Goal: Information Seeking & Learning: Learn about a topic

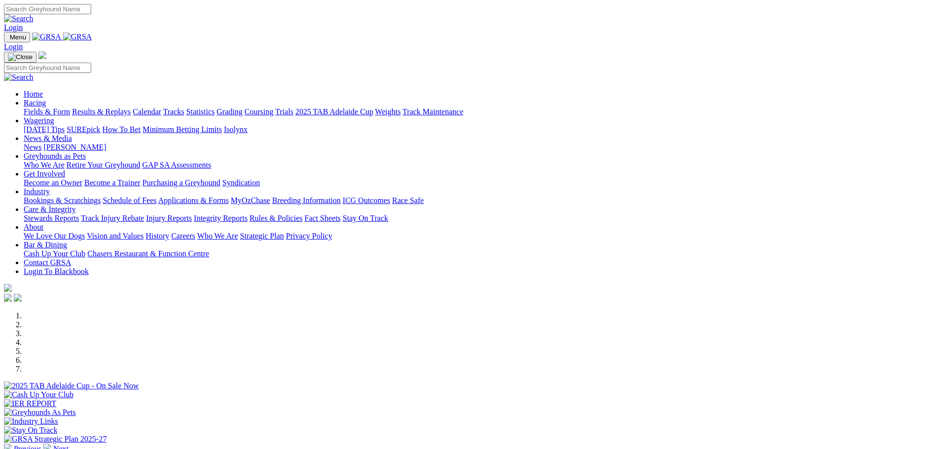
scroll to position [345, 0]
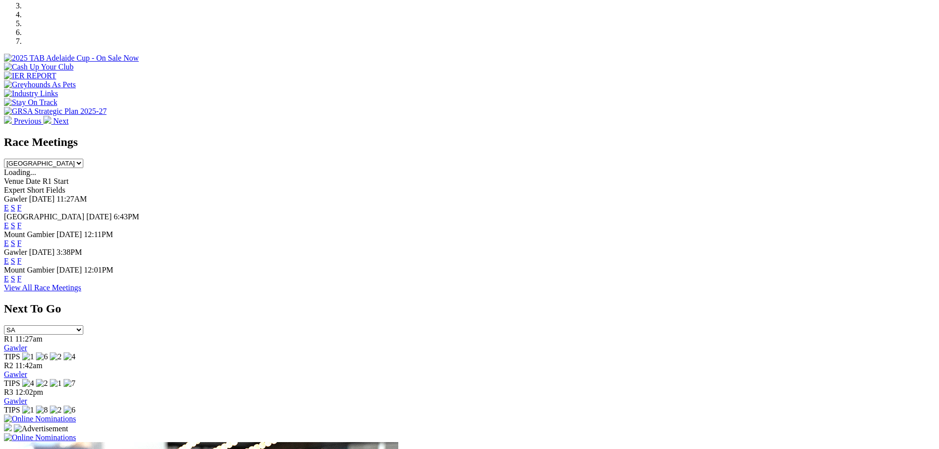
scroll to position [394, 0]
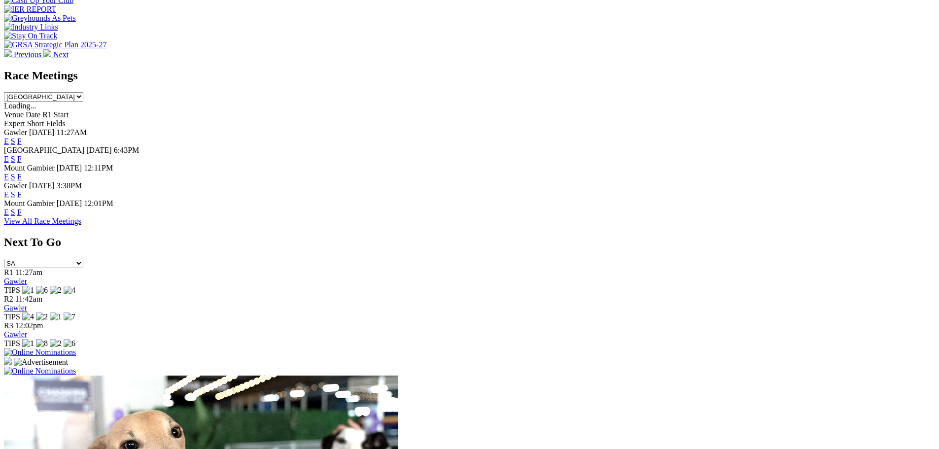
click at [22, 190] on link "F" at bounding box center [19, 194] width 4 height 8
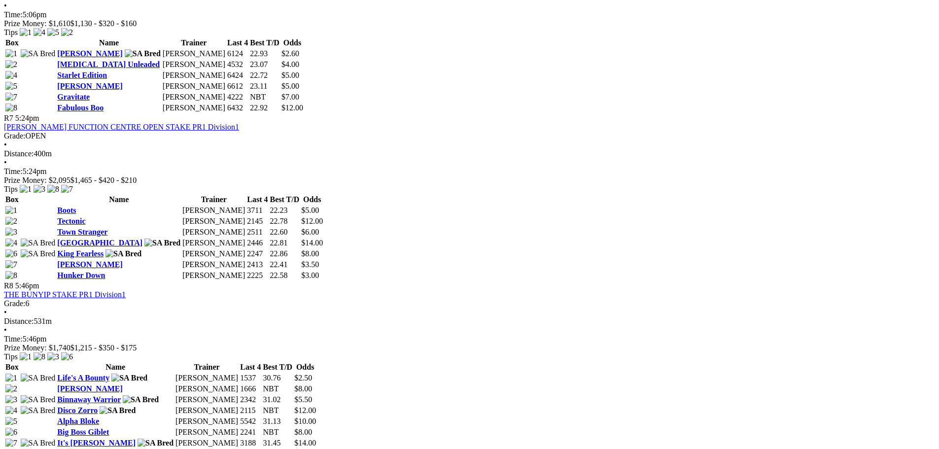
scroll to position [1282, 0]
